Goal: Transaction & Acquisition: Book appointment/travel/reservation

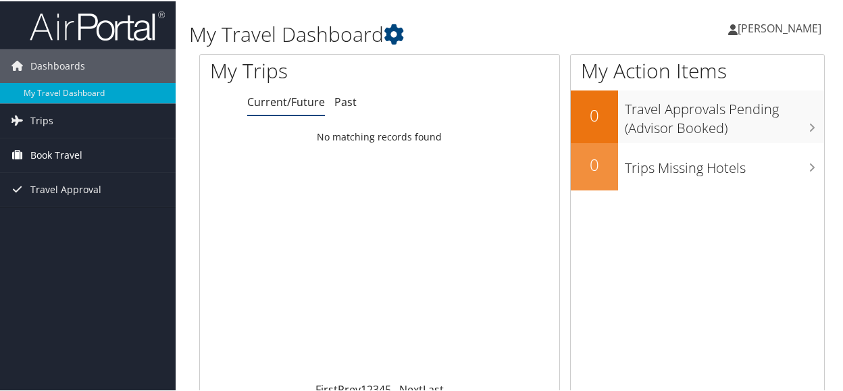
click at [58, 151] on span "Book Travel" at bounding box center [56, 154] width 52 height 34
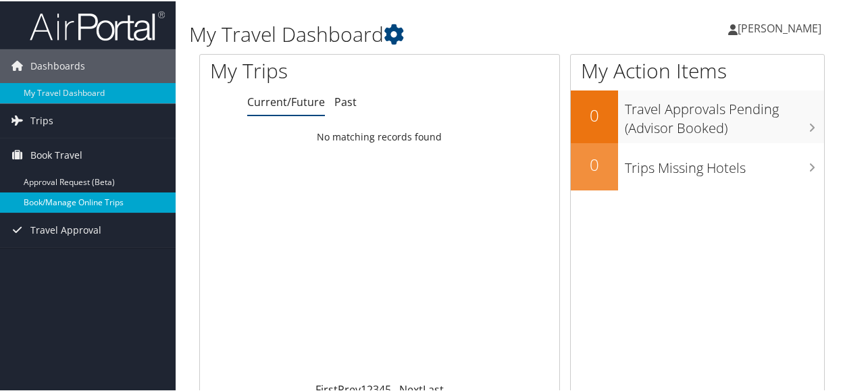
click at [45, 199] on link "Book/Manage Online Trips" at bounding box center [88, 201] width 176 height 20
